Goal: Check status: Check status

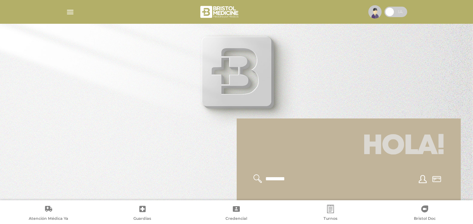
click at [71, 10] on img "button" at bounding box center [70, 12] width 9 height 9
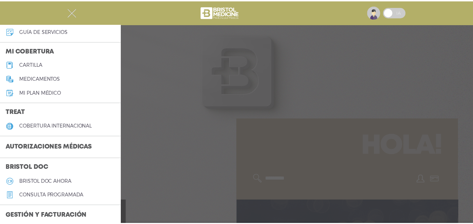
scroll to position [70, 0]
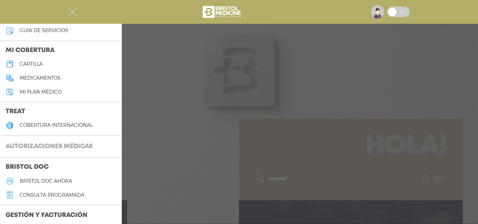
click at [56, 146] on h3 "Autorizaciones médicas" at bounding box center [49, 146] width 98 height 13
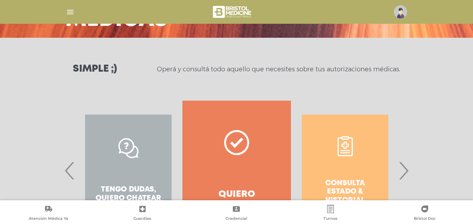
scroll to position [105, 0]
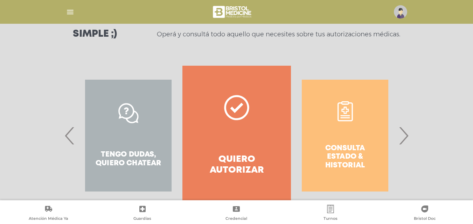
click at [339, 140] on div "Consulta estado & historial" at bounding box center [345, 136] width 108 height 140
click at [343, 116] on div "Consulta estado & historial" at bounding box center [345, 136] width 108 height 140
click at [401, 134] on span "›" at bounding box center [403, 136] width 14 height 38
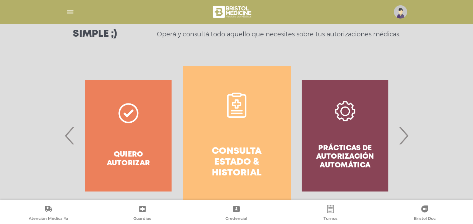
click at [233, 146] on h4 "Consulta estado & historial" at bounding box center [236, 162] width 83 height 33
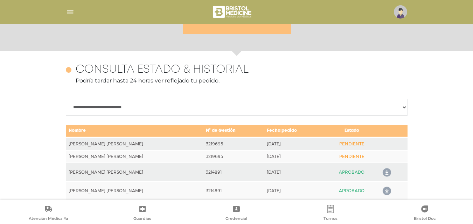
scroll to position [311, 0]
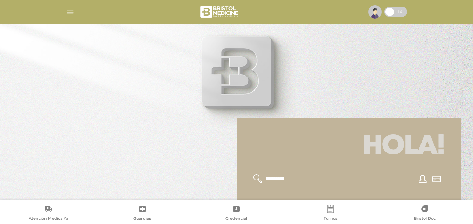
click at [70, 12] on img "button" at bounding box center [70, 12] width 9 height 9
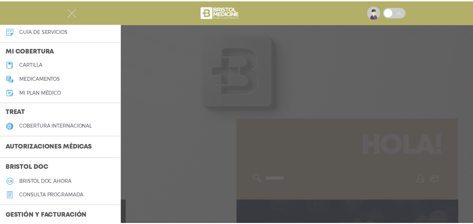
scroll to position [105, 0]
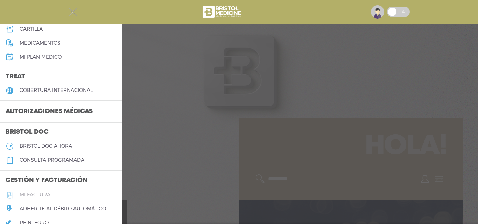
click at [41, 195] on h5 "Mi factura" at bounding box center [35, 195] width 31 height 6
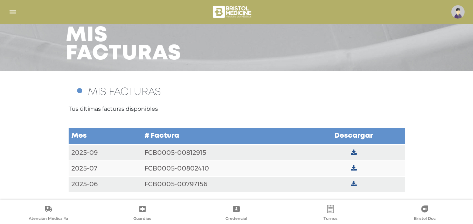
scroll to position [37, 0]
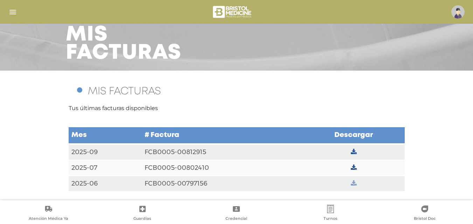
click at [353, 183] on icon at bounding box center [354, 184] width 6 height 6
click at [353, 168] on icon at bounding box center [354, 168] width 6 height 6
click at [354, 149] on icon at bounding box center [354, 152] width 6 height 6
